Goal: Task Accomplishment & Management: Complete application form

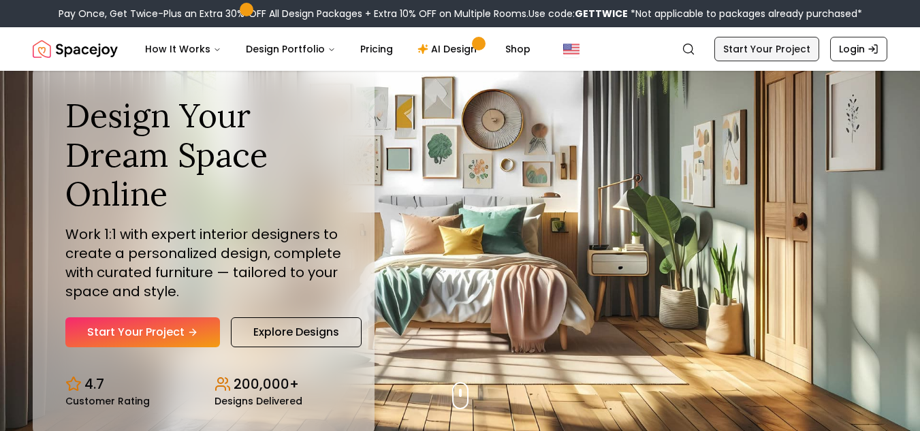
click at [781, 50] on link "Start Your Project" at bounding box center [766, 49] width 105 height 25
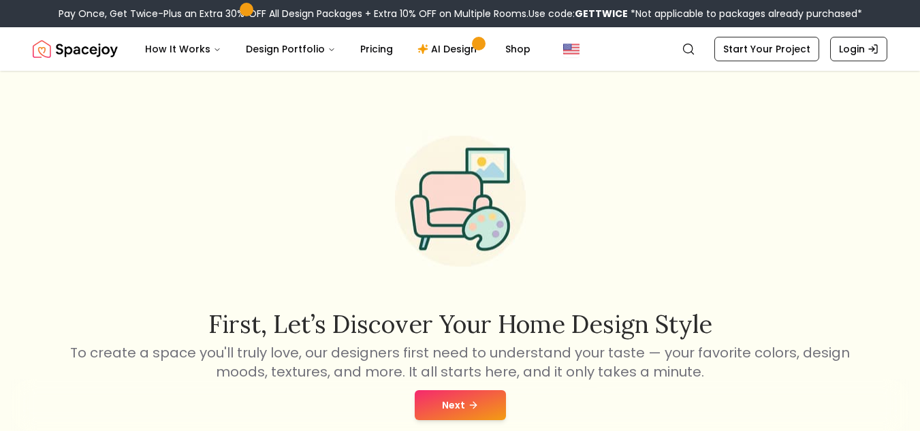
click at [463, 392] on button "Next" at bounding box center [460, 405] width 91 height 30
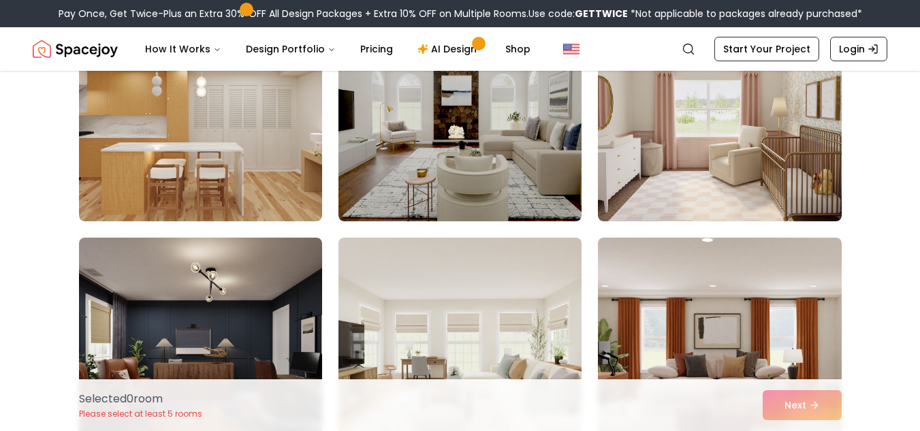
scroll to position [885, 0]
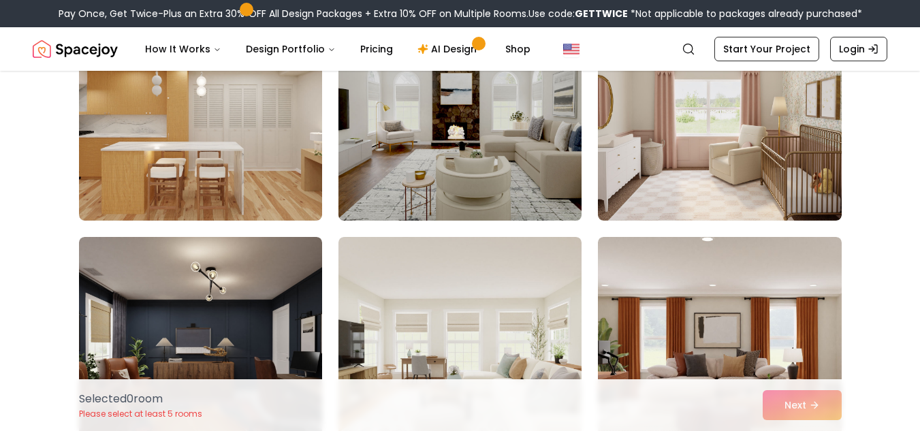
click at [512, 198] on img at bounding box center [459, 111] width 255 height 229
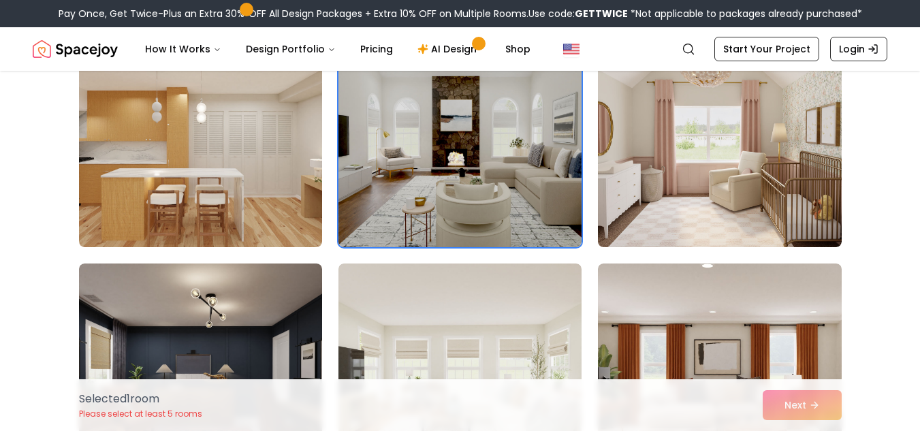
scroll to position [858, 0]
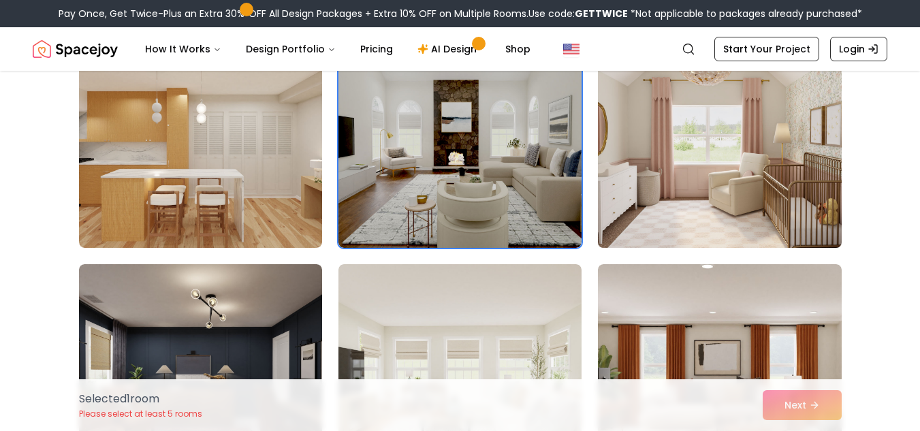
click at [684, 167] on img at bounding box center [719, 139] width 255 height 229
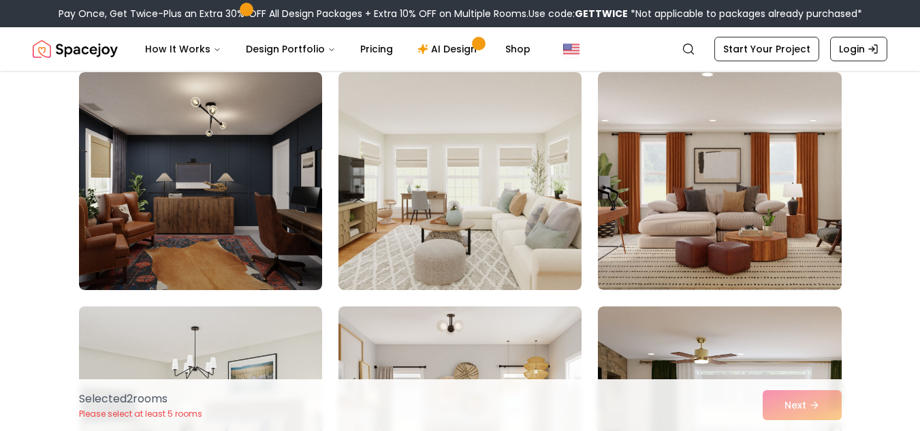
scroll to position [1051, 0]
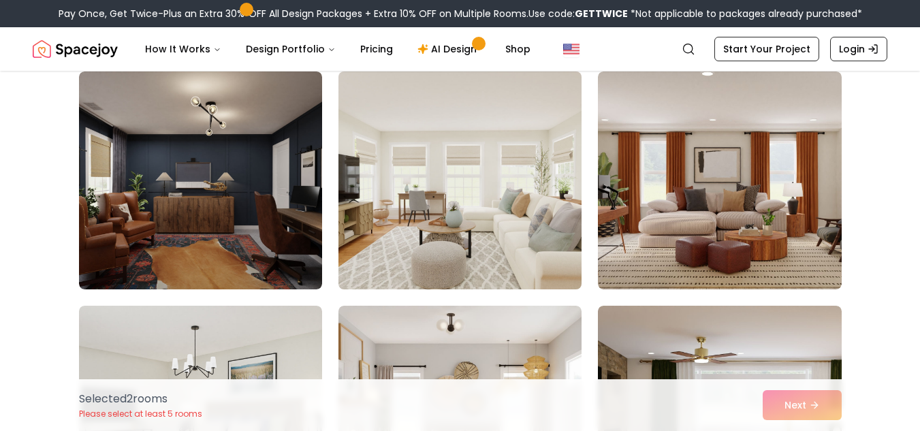
click at [560, 185] on img at bounding box center [459, 180] width 255 height 229
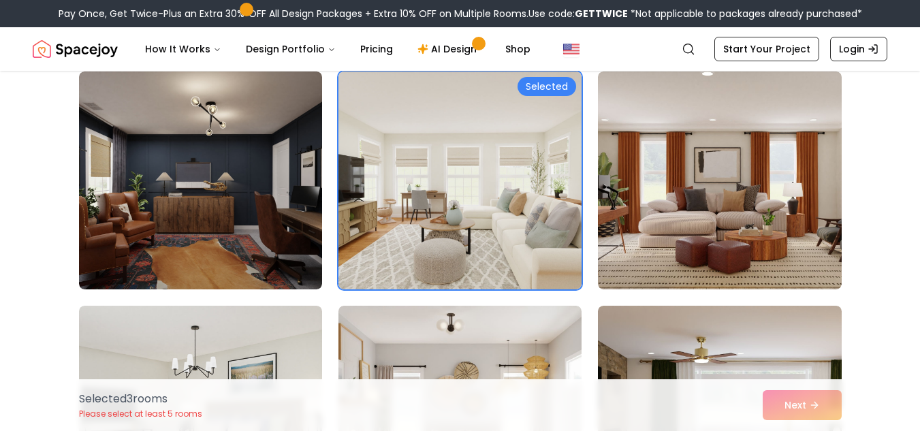
click at [804, 406] on div "Selected 3 room s Please select at least 5 rooms Next" at bounding box center [460, 405] width 785 height 52
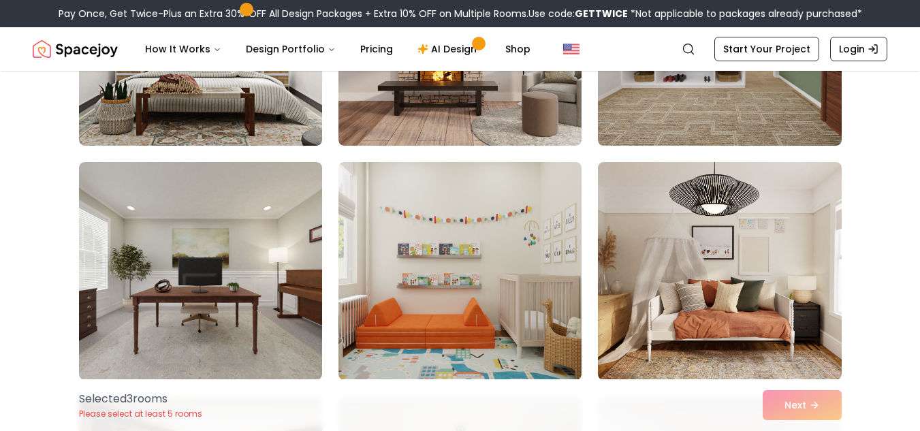
scroll to position [0, 0]
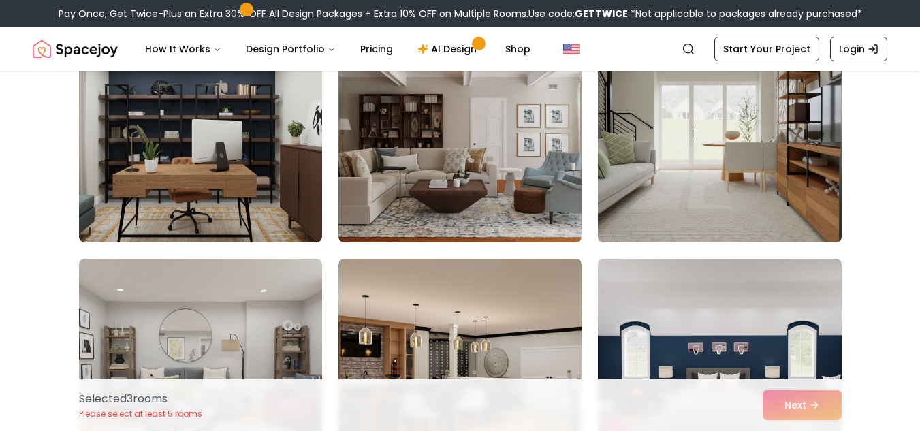
click at [665, 205] on img at bounding box center [719, 133] width 255 height 229
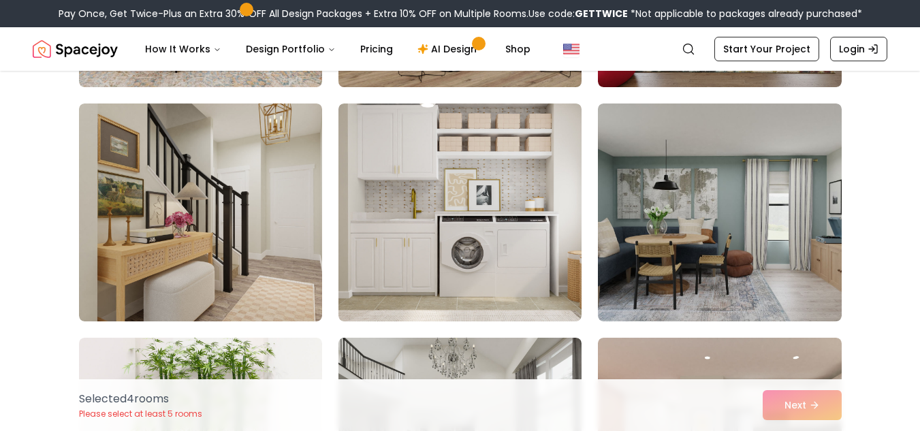
scroll to position [1957, 0]
click at [547, 204] on img at bounding box center [459, 212] width 243 height 218
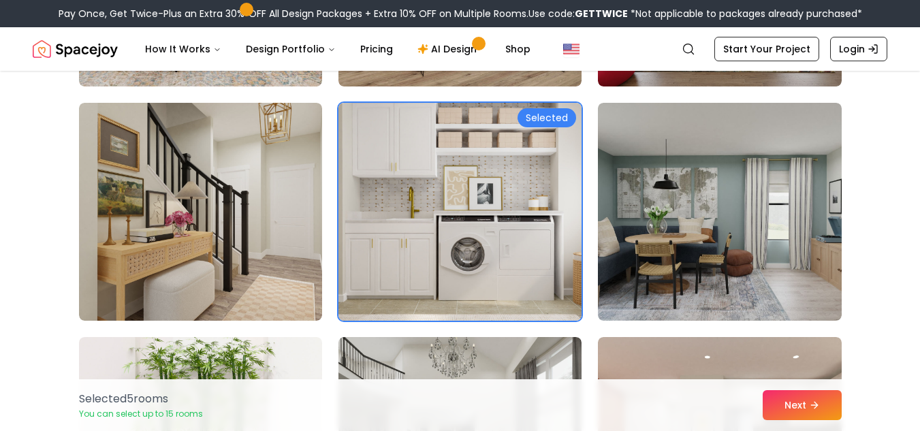
click at [490, 265] on img at bounding box center [459, 211] width 255 height 229
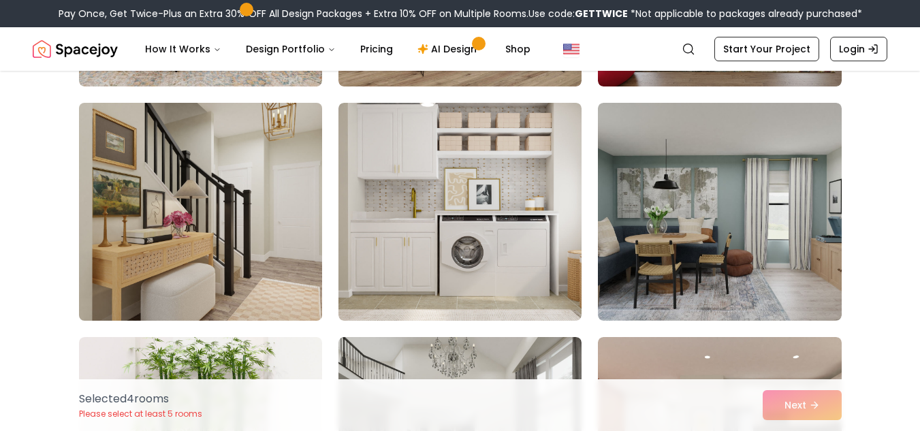
click at [270, 238] on img at bounding box center [200, 211] width 255 height 229
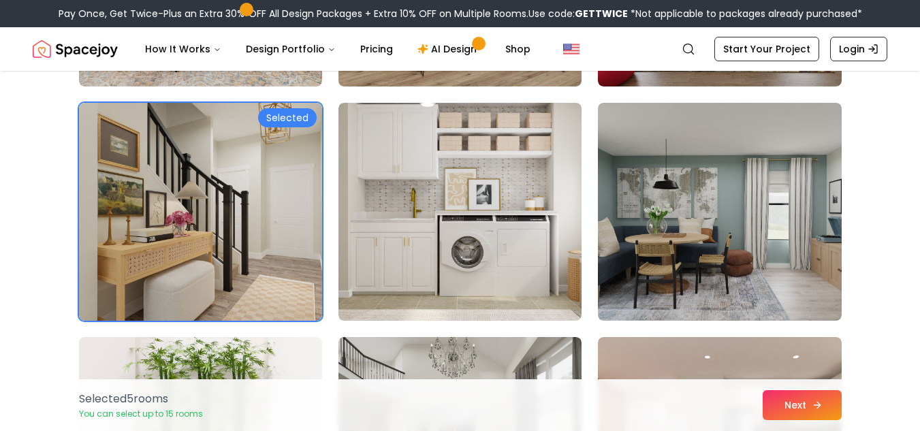
click at [813, 402] on icon at bounding box center [817, 405] width 11 height 11
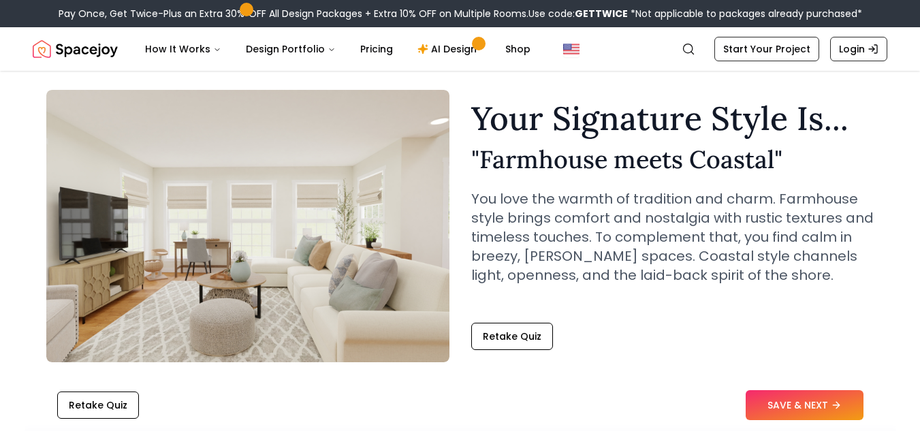
scroll to position [40, 0]
